Goal: Task Accomplishment & Management: Use online tool/utility

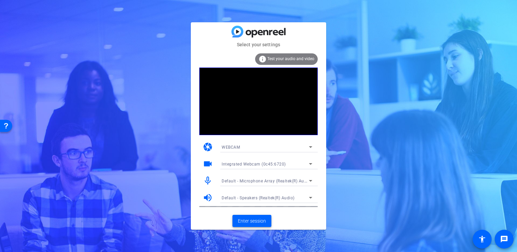
click at [246, 226] on span at bounding box center [252, 221] width 39 height 16
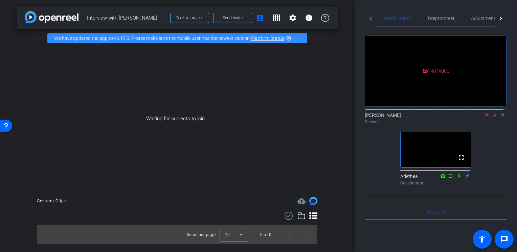
click at [492, 117] on icon at bounding box center [494, 115] width 5 height 5
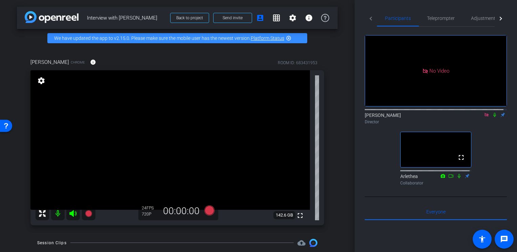
click at [44, 85] on mat-icon "settings" at bounding box center [41, 81] width 9 height 8
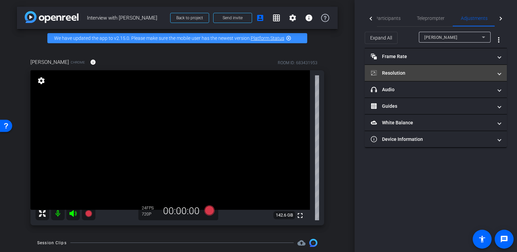
click at [398, 77] on mat-expansion-panel-header "Resolution" at bounding box center [436, 73] width 142 height 16
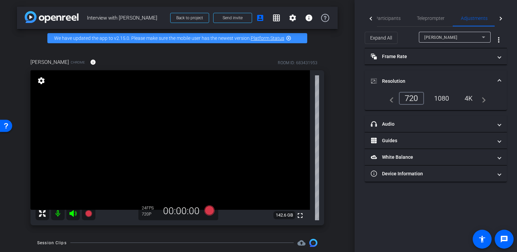
click at [414, 100] on div "720" at bounding box center [411, 98] width 25 height 13
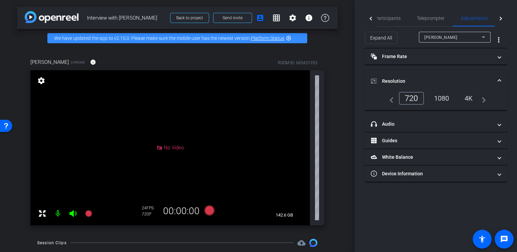
click at [400, 80] on mat-panel-title "Resolution" at bounding box center [432, 81] width 122 height 7
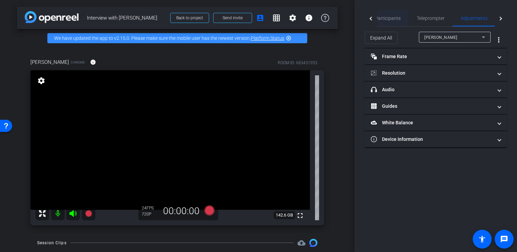
click at [392, 20] on span "Participants" at bounding box center [388, 18] width 26 height 5
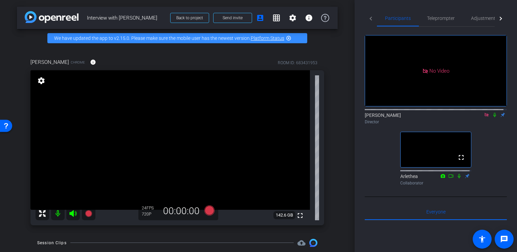
click at [492, 113] on icon at bounding box center [494, 115] width 5 height 5
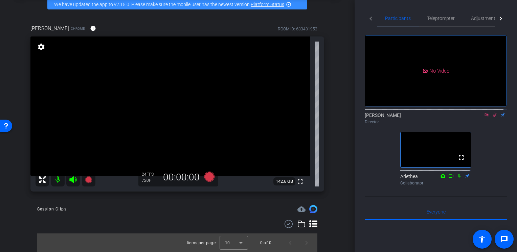
click at [492, 113] on icon at bounding box center [494, 115] width 5 height 5
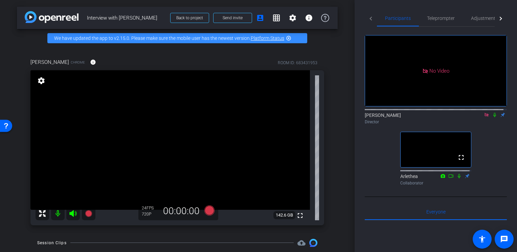
click at [493, 113] on icon at bounding box center [494, 115] width 3 height 4
click at [493, 113] on icon at bounding box center [494, 115] width 5 height 5
click at [491, 112] on mat-icon at bounding box center [495, 115] width 8 height 6
click at [238, 21] on span at bounding box center [233, 18] width 38 height 16
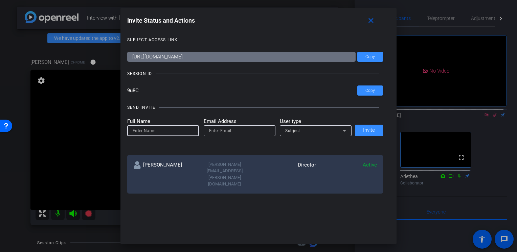
click at [170, 130] on input at bounding box center [163, 131] width 61 height 8
type input "Wil"
click at [219, 132] on input "email" at bounding box center [239, 131] width 61 height 8
paste input "will@deepvellum.org"
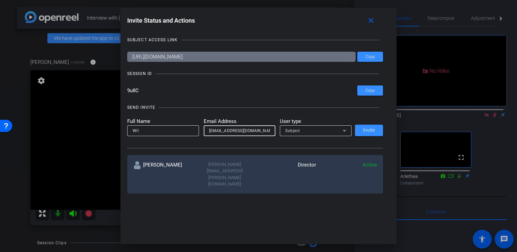
type input "will@deepvellum.org"
click at [165, 131] on input "Wil" at bounding box center [163, 131] width 61 height 8
type input "Will"
click at [314, 129] on div "Subject" at bounding box center [314, 131] width 58 height 8
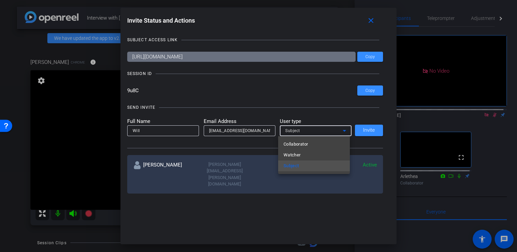
click at [326, 133] on div at bounding box center [258, 126] width 517 height 252
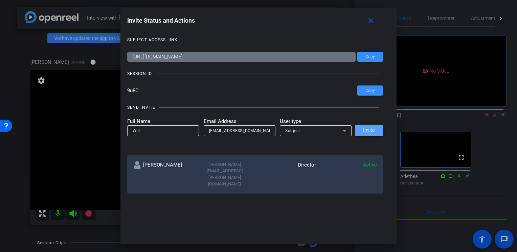
click at [368, 129] on span "Invite" at bounding box center [369, 130] width 12 height 5
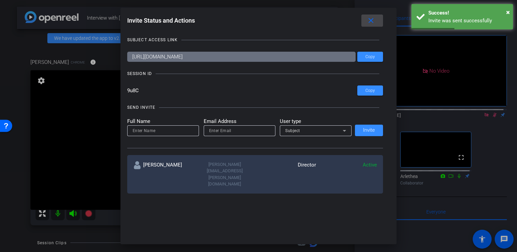
click at [375, 19] on mat-icon "close" at bounding box center [371, 21] width 8 height 8
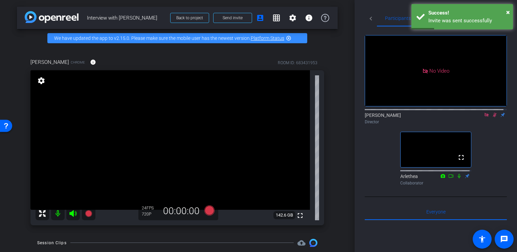
click at [491, 112] on mat-icon at bounding box center [495, 115] width 8 height 6
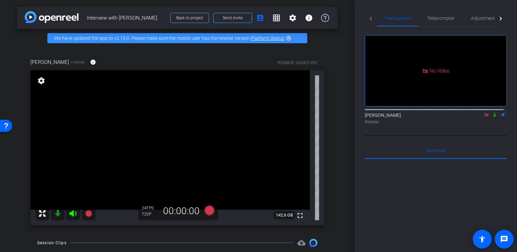
click at [492, 113] on icon at bounding box center [494, 115] width 5 height 5
click at [493, 113] on icon at bounding box center [494, 115] width 3 height 4
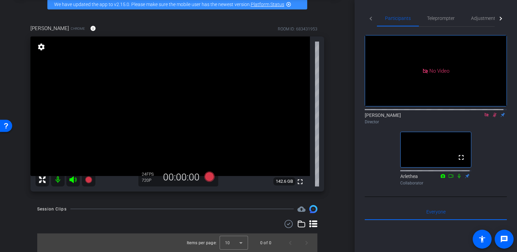
click at [493, 113] on icon at bounding box center [495, 115] width 4 height 4
click at [492, 113] on icon at bounding box center [494, 115] width 5 height 5
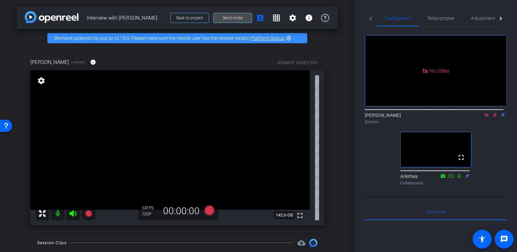
click at [236, 18] on span "Send invite" at bounding box center [233, 17] width 20 height 5
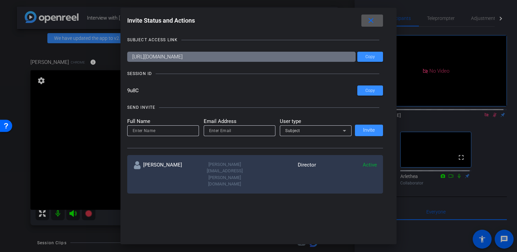
click at [227, 130] on input "email" at bounding box center [239, 131] width 61 height 8
paste input "will@deepvellum.org"
type input "will@deepvellum.org"
drag, startPoint x: 257, startPoint y: 129, endPoint x: 172, endPoint y: 129, distance: 84.3
click at [172, 129] on form "Full Name Email Address will@deepvellum.org User type Subject" at bounding box center [239, 127] width 225 height 19
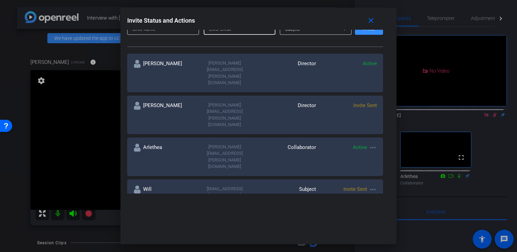
scroll to position [68, 0]
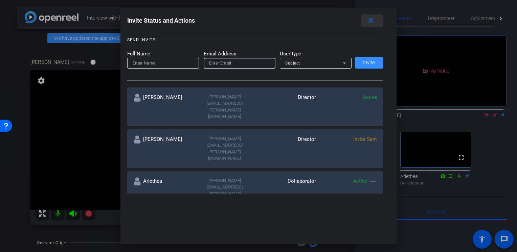
click at [367, 20] on span at bounding box center [372, 21] width 22 height 16
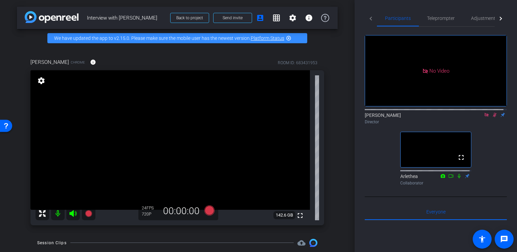
click at [492, 113] on icon at bounding box center [494, 115] width 5 height 5
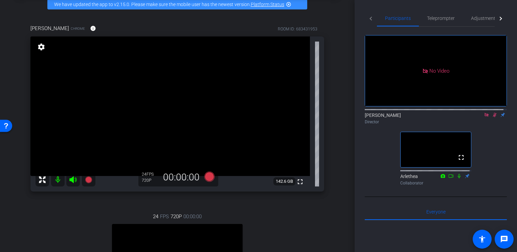
click at [493, 113] on icon at bounding box center [495, 115] width 4 height 4
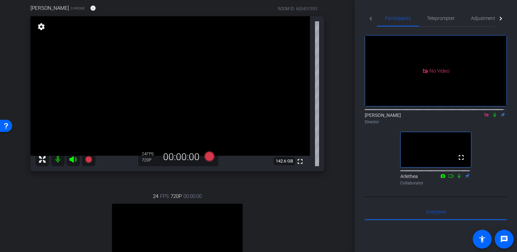
scroll to position [122, 0]
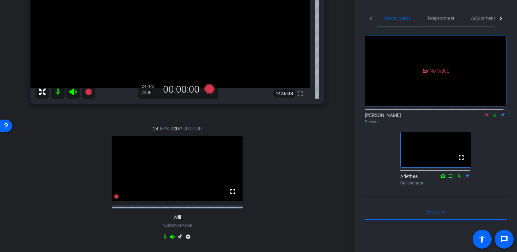
click at [492, 113] on icon at bounding box center [494, 115] width 5 height 5
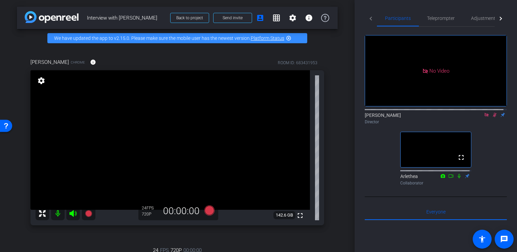
click at [46, 84] on div "settings" at bounding box center [42, 81] width 12 height 12
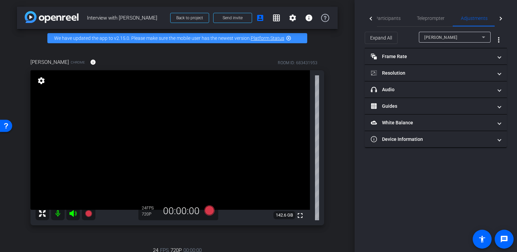
click at [43, 83] on mat-icon "settings" at bounding box center [41, 81] width 9 height 8
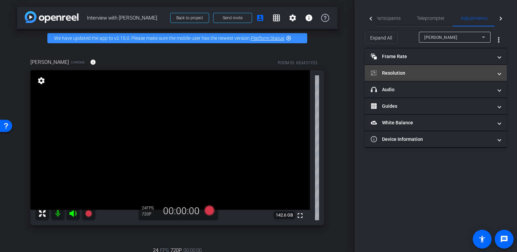
click at [397, 73] on mat-panel-title "Resolution" at bounding box center [432, 73] width 122 height 7
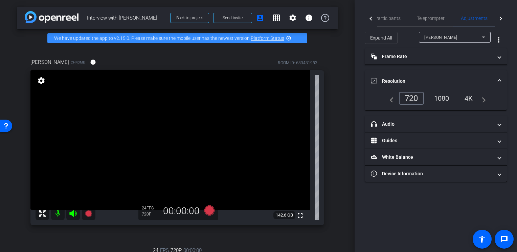
click at [16, 161] on div "arrow_back Interview with Will Back to project Send invite account_box grid_on …" at bounding box center [177, 126] width 355 height 252
click at [337, 154] on div "arrow_back Interview with Will Back to project Send invite account_box grid_on …" at bounding box center [177, 126] width 355 height 252
click at [416, 101] on div "720" at bounding box center [411, 98] width 25 height 13
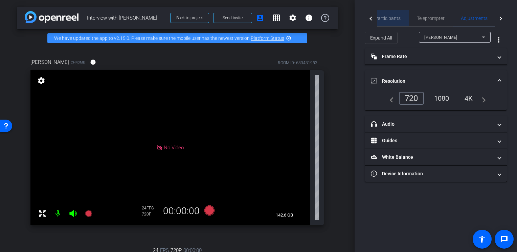
click at [391, 21] on span "Participants" at bounding box center [388, 18] width 26 height 5
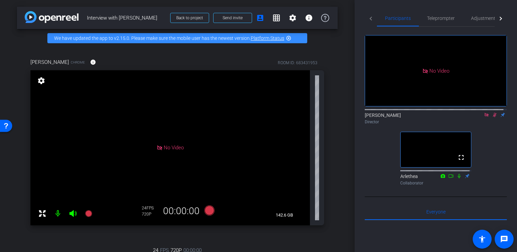
click at [346, 145] on div "arrow_back Interview with Will Back to project Send invite account_box grid_on …" at bounding box center [177, 126] width 355 height 252
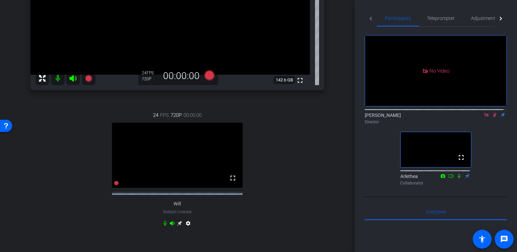
scroll to position [135, 0]
click at [188, 174] on video at bounding box center [177, 155] width 131 height 65
click at [188, 229] on mat-icon "settings" at bounding box center [188, 225] width 8 height 8
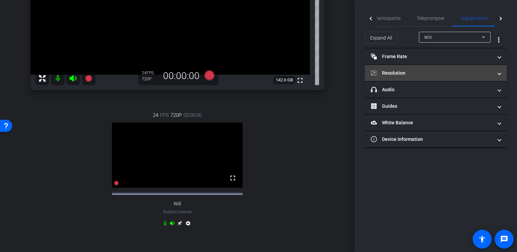
click at [386, 76] on mat-panel-title "Resolution" at bounding box center [432, 73] width 122 height 7
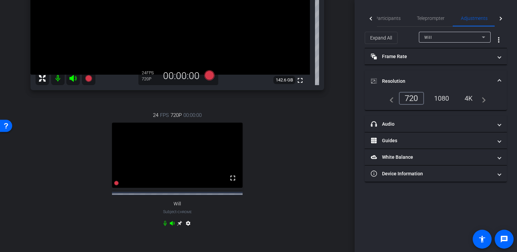
click at [407, 94] on div "720" at bounding box center [411, 98] width 25 height 13
click at [312, 128] on div "24 FPS 720P 00:00:00 No Video Will Subject - Chrome settings" at bounding box center [177, 171] width 294 height 140
click at [397, 23] on span "Participants" at bounding box center [388, 18] width 26 height 16
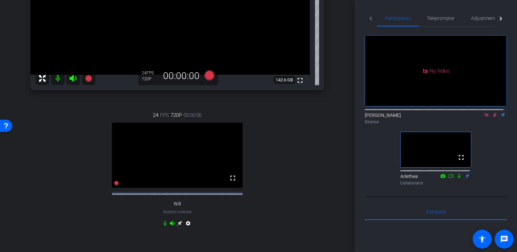
scroll to position [169, 0]
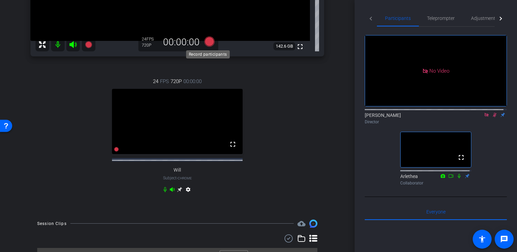
click at [210, 42] on icon at bounding box center [209, 42] width 10 height 10
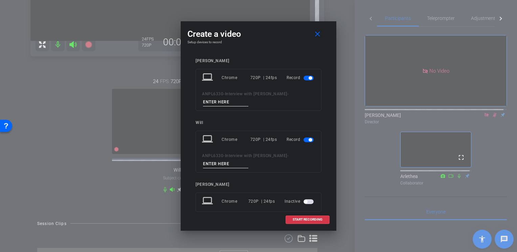
click at [248, 98] on input at bounding box center [225, 102] width 45 height 8
type input "test_r"
click at [248, 160] on input at bounding box center [225, 164] width 45 height 8
type input "test_w"
click at [310, 218] on span "START RECORDING" at bounding box center [308, 219] width 30 height 3
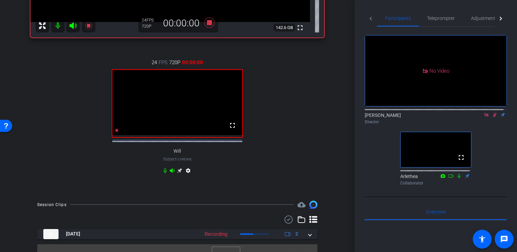
scroll to position [203, 0]
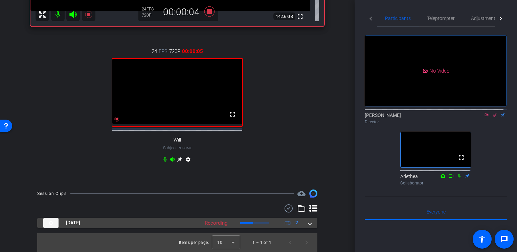
click at [309, 224] on span at bounding box center [310, 223] width 3 height 7
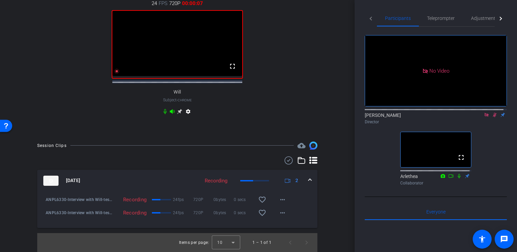
scroll to position [83, 0]
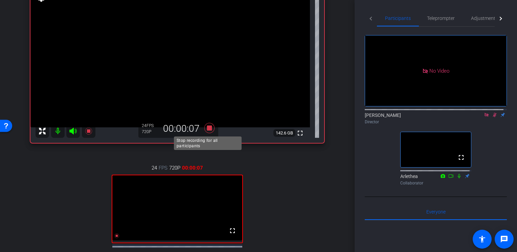
click at [205, 131] on icon at bounding box center [209, 128] width 16 height 12
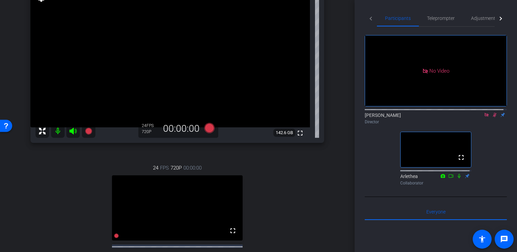
scroll to position [150, 0]
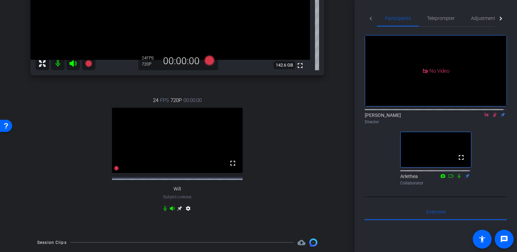
click at [494, 112] on mat-icon at bounding box center [495, 115] width 8 height 6
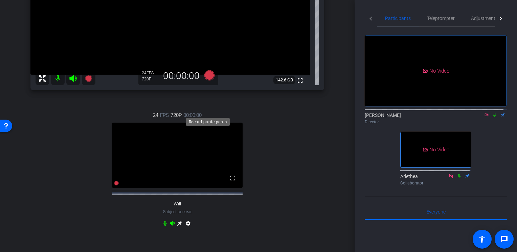
scroll to position [102, 0]
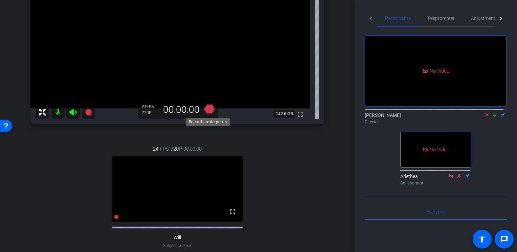
click at [210, 109] on icon at bounding box center [209, 109] width 10 height 10
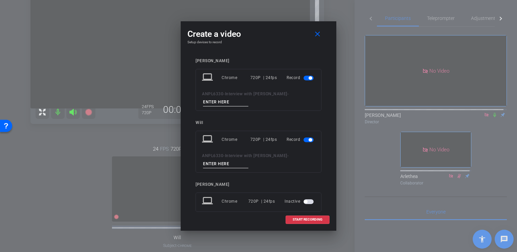
drag, startPoint x: 260, startPoint y: 93, endPoint x: 222, endPoint y: 93, distance: 38.2
click at [222, 93] on div "ANPL6330 - Interview with Will -" at bounding box center [258, 98] width 113 height 17
type input "R1"
click at [248, 160] on input at bounding box center [225, 164] width 45 height 8
type input "W1"
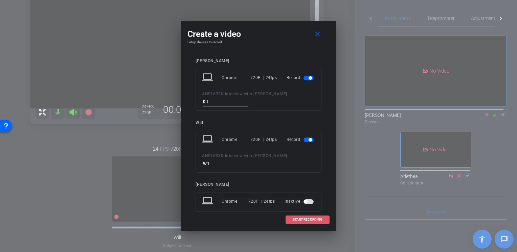
click at [295, 218] on span "START RECORDING" at bounding box center [308, 219] width 30 height 3
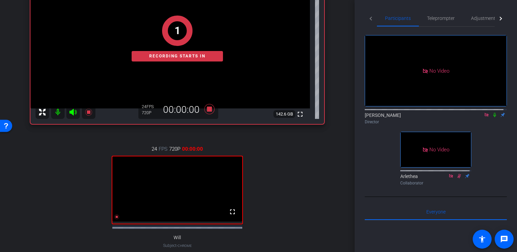
click at [492, 113] on icon at bounding box center [494, 115] width 5 height 5
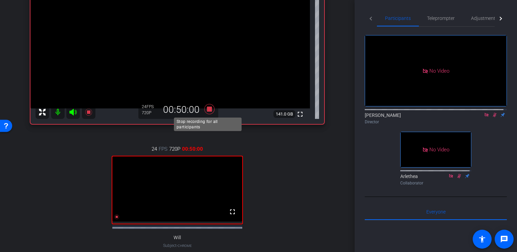
click at [206, 110] on icon at bounding box center [209, 109] width 10 height 10
click at [492, 113] on icon at bounding box center [494, 115] width 5 height 5
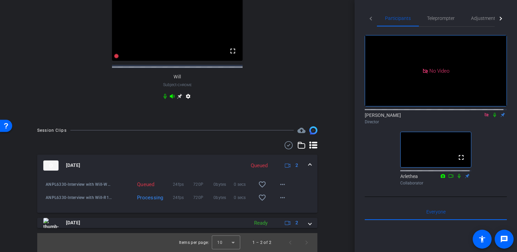
scroll to position [234, 0]
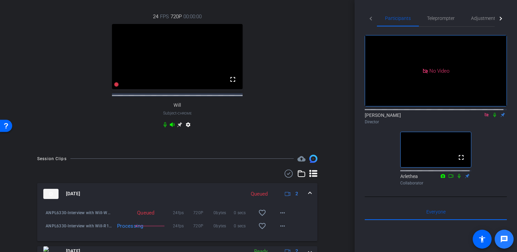
click at [509, 238] on span at bounding box center [504, 240] width 16 height 16
click at [426, 204] on span "Everyone 0" at bounding box center [435, 212] width 19 height 16
click at [434, 204] on span "Everyone 0" at bounding box center [435, 212] width 19 height 16
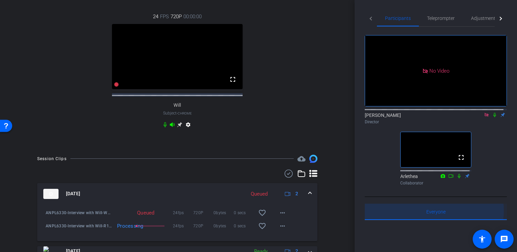
click at [423, 204] on div "Everyone 0" at bounding box center [436, 212] width 142 height 16
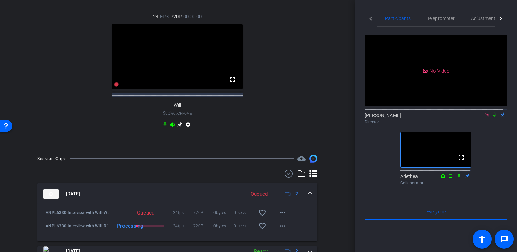
scroll to position [169, 0]
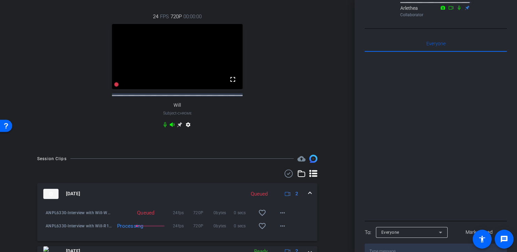
click at [396, 244] on textarea at bounding box center [436, 252] width 142 height 16
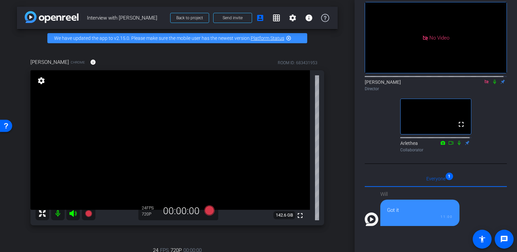
scroll to position [0, 0]
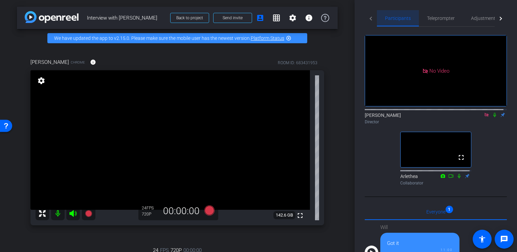
click at [406, 22] on span "Participants" at bounding box center [398, 18] width 26 height 16
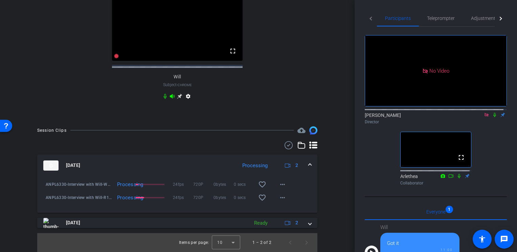
click at [492, 113] on icon at bounding box center [494, 115] width 5 height 5
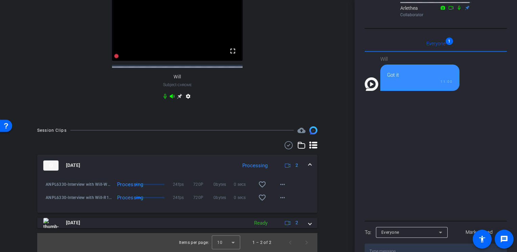
click at [393, 244] on textarea at bounding box center [436, 252] width 142 height 16
click at [449, 36] on div "Everyone 1" at bounding box center [436, 44] width 142 height 16
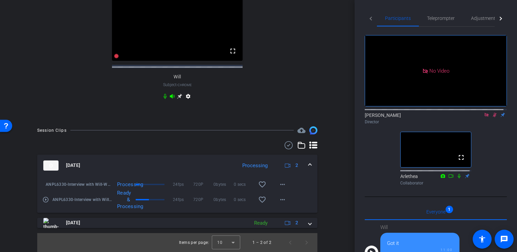
click at [492, 113] on icon at bounding box center [494, 115] width 5 height 5
click at [493, 113] on icon at bounding box center [494, 115] width 3 height 4
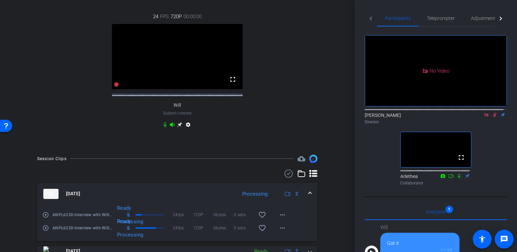
click at [493, 113] on icon at bounding box center [495, 115] width 4 height 4
click at [492, 113] on icon at bounding box center [494, 115] width 5 height 5
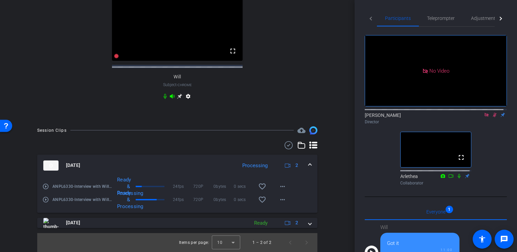
click at [491, 112] on mat-icon at bounding box center [495, 115] width 8 height 6
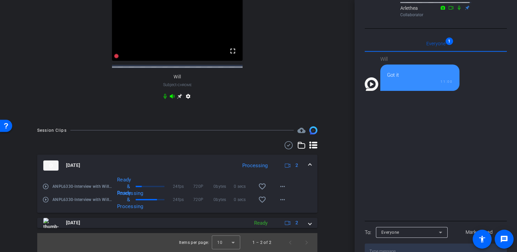
scroll to position [0, 0]
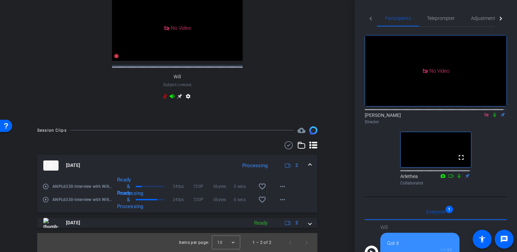
click at [493, 113] on icon at bounding box center [494, 115] width 3 height 4
click at [492, 113] on icon at bounding box center [494, 115] width 5 height 5
click at [493, 113] on icon at bounding box center [494, 115] width 3 height 4
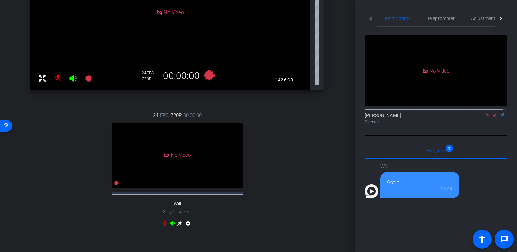
scroll to position [268, 0]
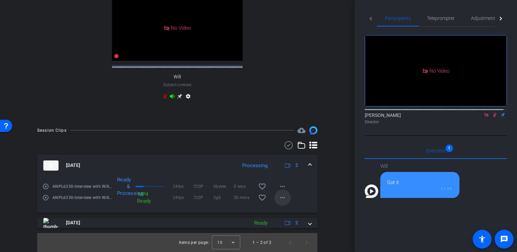
click at [282, 200] on mat-icon "more_horiz" at bounding box center [283, 198] width 8 height 8
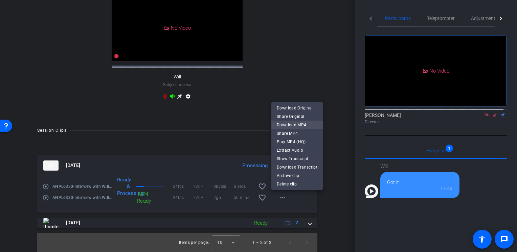
click at [295, 125] on span "Download MP4" at bounding box center [297, 125] width 41 height 8
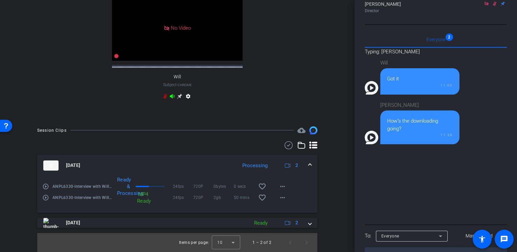
scroll to position [104, 0]
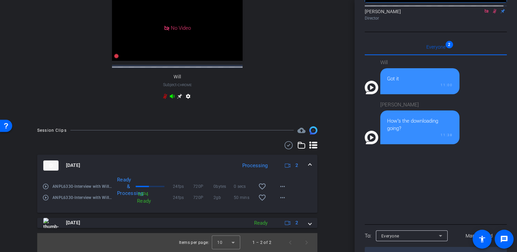
click at [386, 247] on textarea at bounding box center [436, 255] width 142 height 16
type textarea "We're about 75% - please hang in there and we'll be done soonish - I'll post"
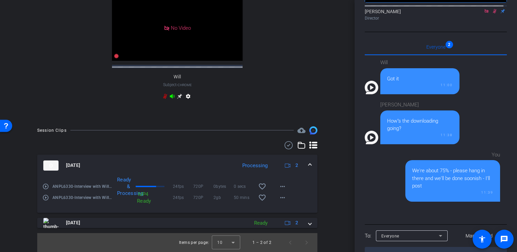
scroll to position [24, 0]
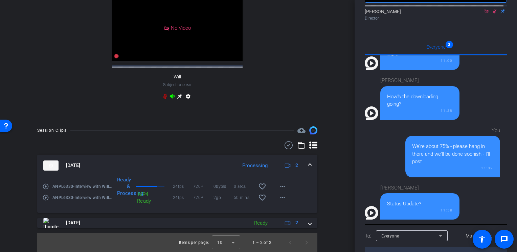
type textarea "It's still going. Taking a while this time."
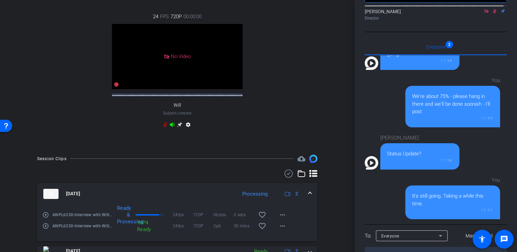
scroll to position [268, 0]
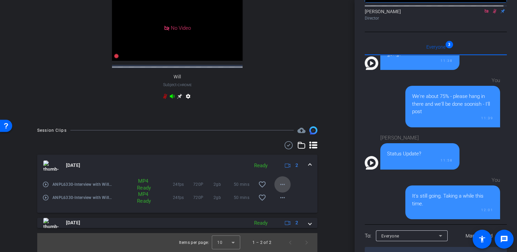
click at [282, 184] on mat-icon "more_horiz" at bounding box center [283, 185] width 8 height 8
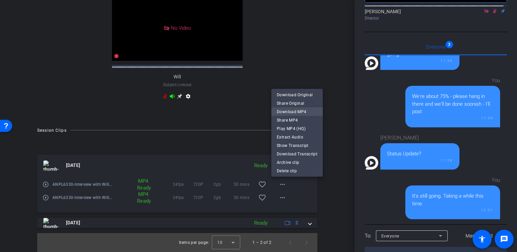
click at [295, 114] on span "Download MP4" at bounding box center [297, 112] width 41 height 8
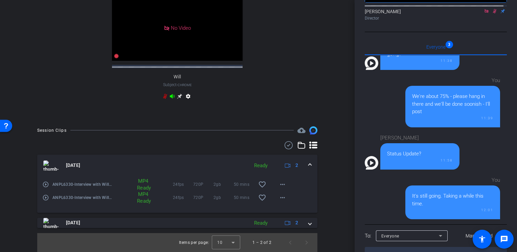
click at [397, 242] on div at bounding box center [412, 245] width 72 height 7
click at [396, 247] on textarea at bounding box center [436, 255] width 142 height 16
type textarea "Ok we're good!"
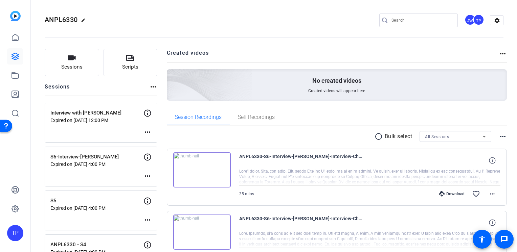
click at [64, 19] on span "ANPL6330" at bounding box center [61, 20] width 33 height 8
click at [13, 62] on link at bounding box center [15, 56] width 16 height 16
